Goal: Find specific page/section: Find specific page/section

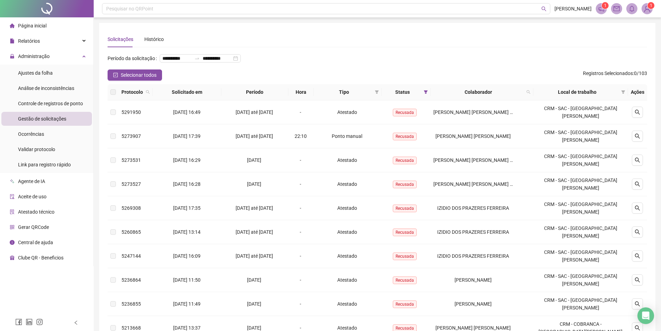
click at [59, 122] on span "Gestão de solicitações" at bounding box center [42, 119] width 48 height 6
click at [49, 85] on span "Análise de inconsistências" at bounding box center [46, 88] width 56 height 6
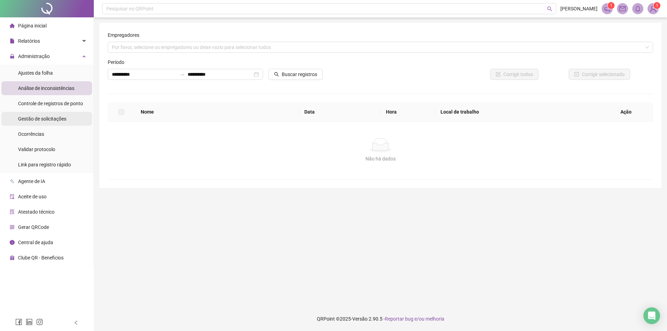
click at [47, 115] on div "Gestão de solicitações" at bounding box center [42, 119] width 48 height 14
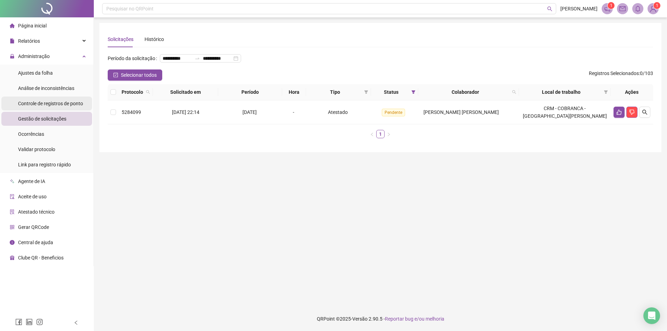
click at [56, 104] on span "Controle de registros de ponto" at bounding box center [50, 104] width 65 height 6
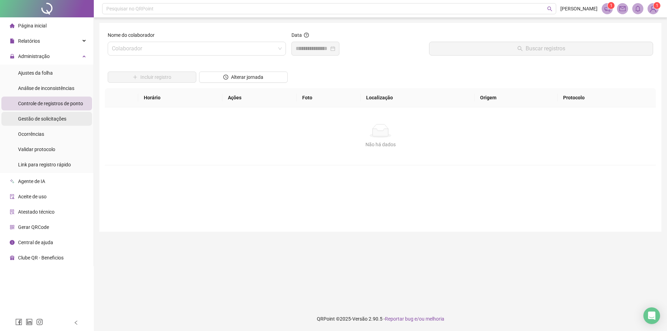
click at [54, 115] on div "Gestão de solicitações" at bounding box center [42, 119] width 48 height 14
